Goal: Check status

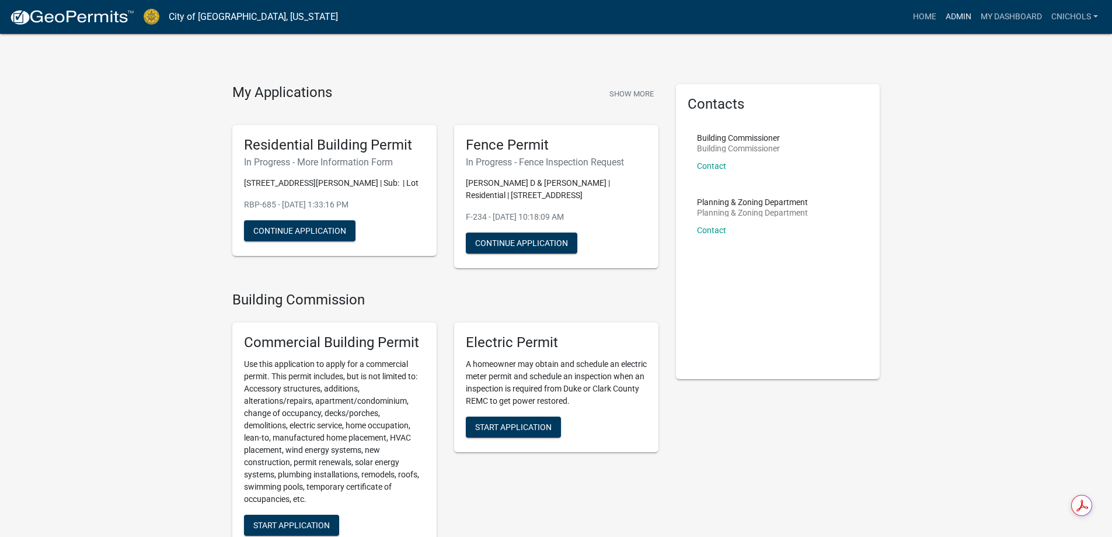
click at [960, 13] on link "Admin" at bounding box center [958, 17] width 35 height 22
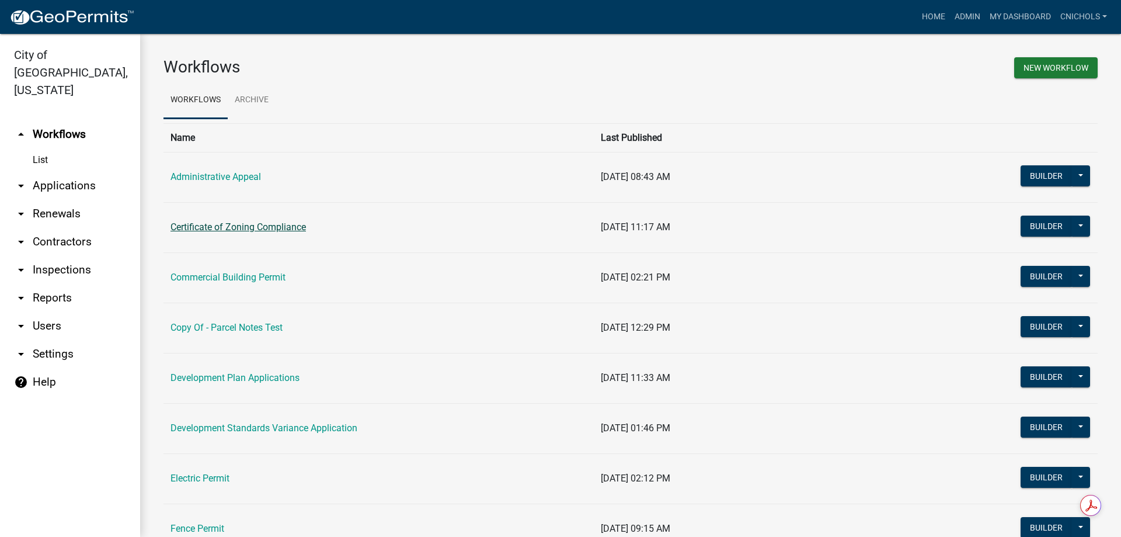
click at [257, 224] on link "Certificate of Zoning Compliance" at bounding box center [237, 226] width 135 height 11
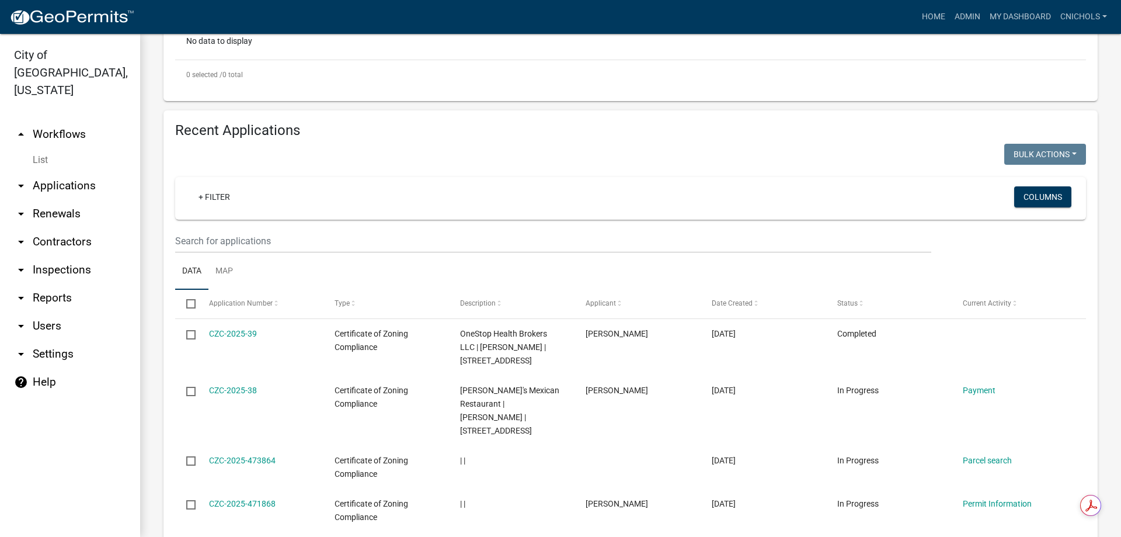
scroll to position [409, 0]
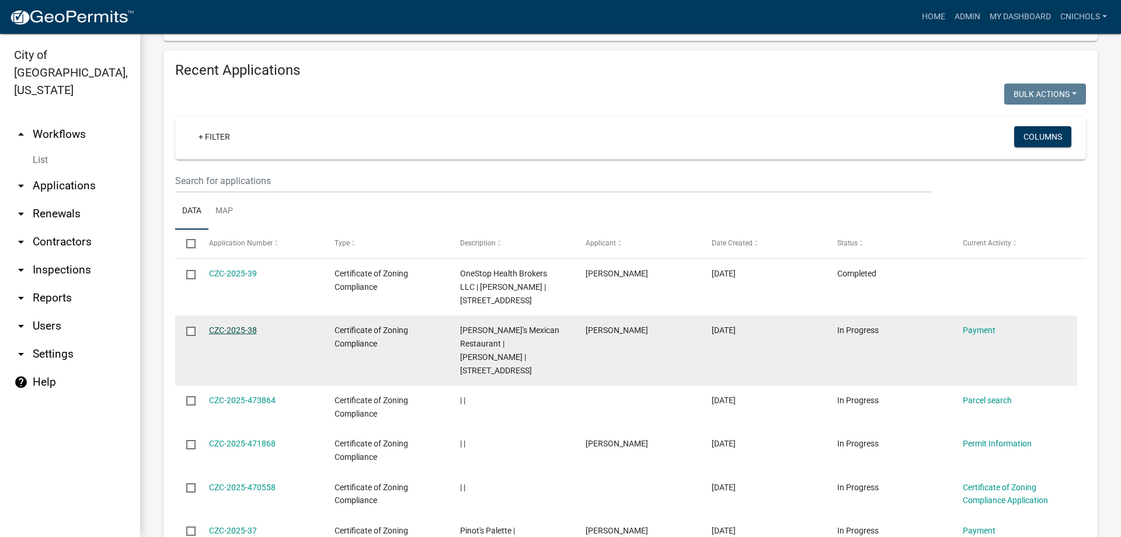
click at [236, 335] on link "CZC-2025-38" at bounding box center [233, 329] width 48 height 9
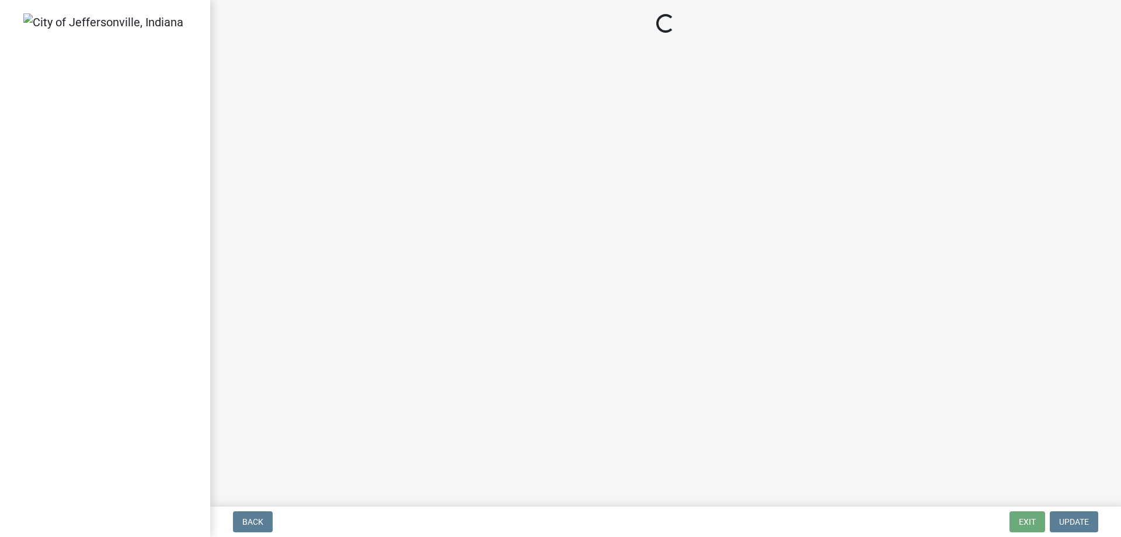
select select "3: 3"
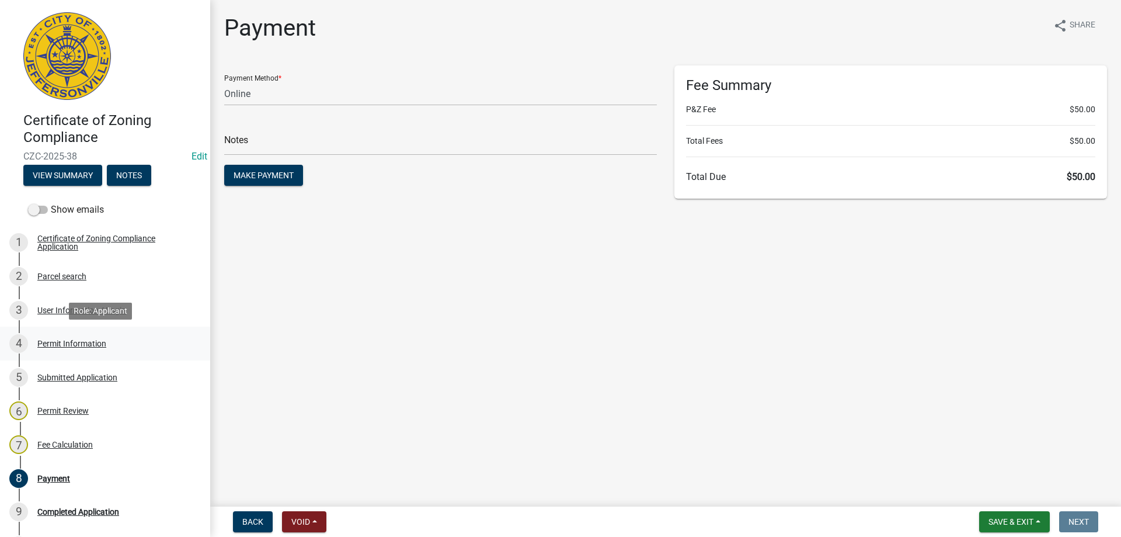
click at [72, 342] on div "Permit Information" at bounding box center [71, 343] width 69 height 8
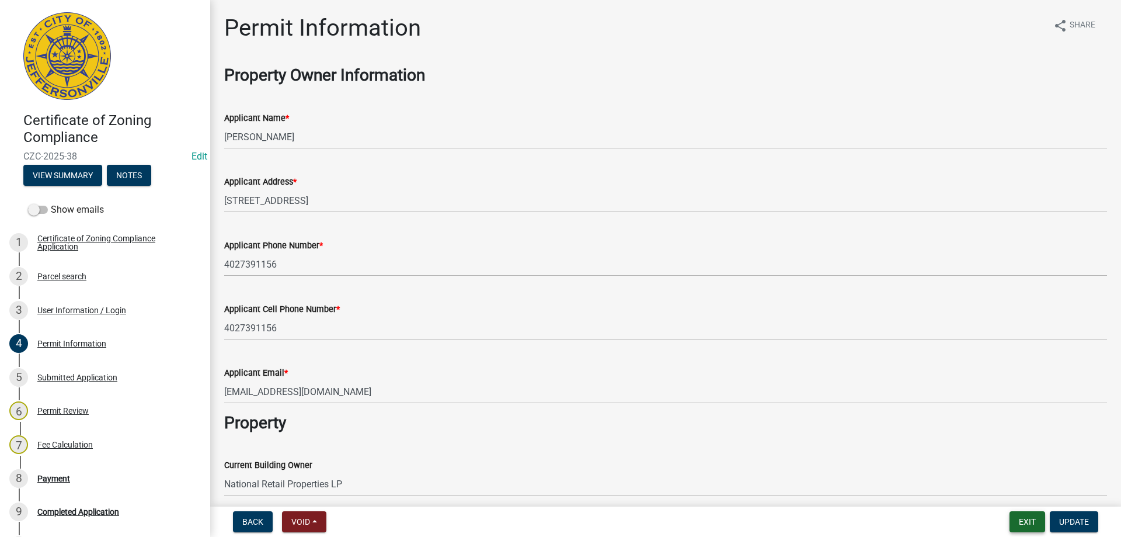
click at [1029, 522] on button "Exit" at bounding box center [1028, 521] width 36 height 21
